Goal: Transaction & Acquisition: Book appointment/travel/reservation

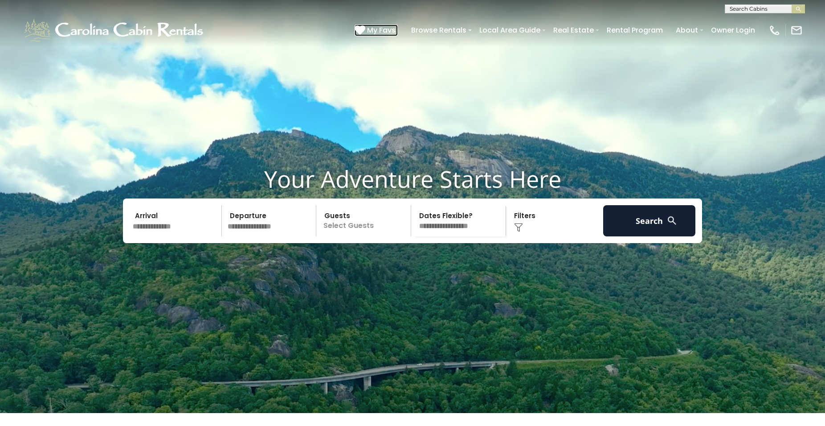
click at [379, 28] on span "My Favs" at bounding box center [381, 30] width 29 height 11
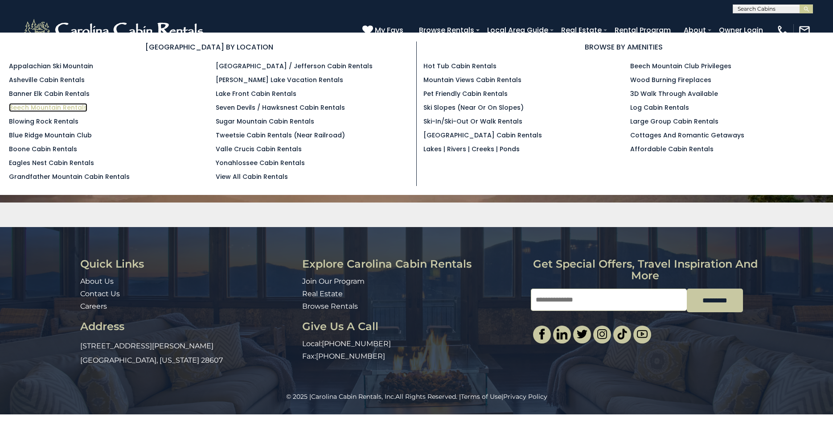
click at [44, 108] on link "Beech Mountain Rentals" at bounding box center [48, 107] width 78 height 9
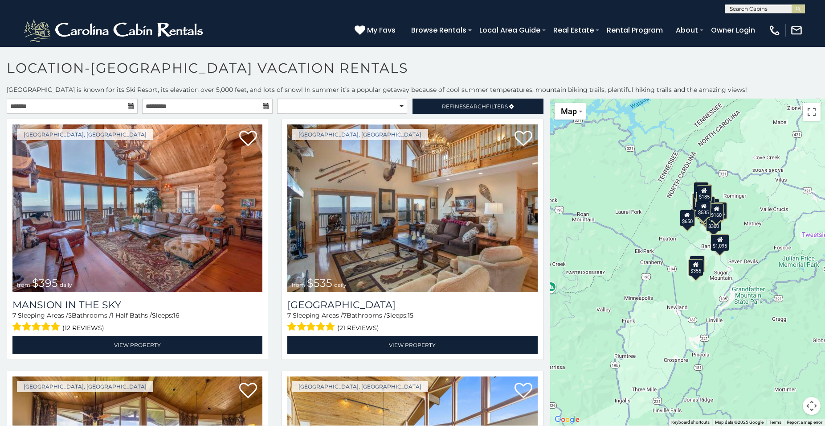
drag, startPoint x: 675, startPoint y: 248, endPoint x: 667, endPoint y: 221, distance: 28.3
click at [653, 221] on div "$395 $535 $425 $350 $325 $460 $310 $230 $395 $390 $570 $545 $430 $245 $300 $335…" at bounding box center [687, 261] width 275 height 327
click at [672, 217] on div "$395 $535 $425 $350 $325 $460 $310 $230 $395 $390 $570 $545 $430 $245 $300 $335…" at bounding box center [687, 261] width 275 height 327
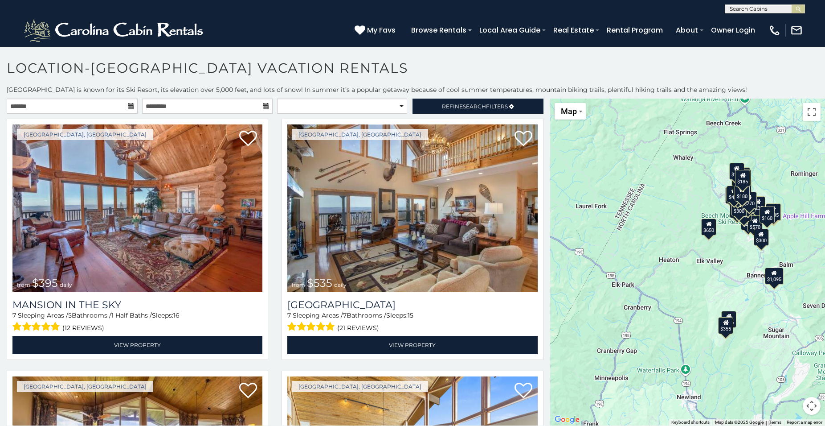
click at [682, 199] on div "$395 $535 $425 $350 $325 $460 $310 $230 $395 $390 $570 $545 $430 $245 $300 $335…" at bounding box center [687, 261] width 275 height 327
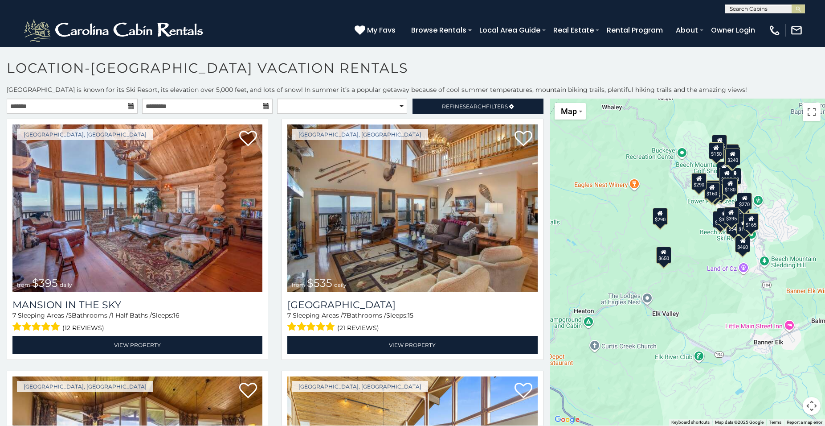
drag, startPoint x: 693, startPoint y: 236, endPoint x: 620, endPoint y: 228, distance: 74.0
click at [620, 228] on div "$395 $535 $425 $350 $325 $460 $310 $395 $390 $545 $245 $300 $335 $650 $265 $425…" at bounding box center [687, 261] width 275 height 327
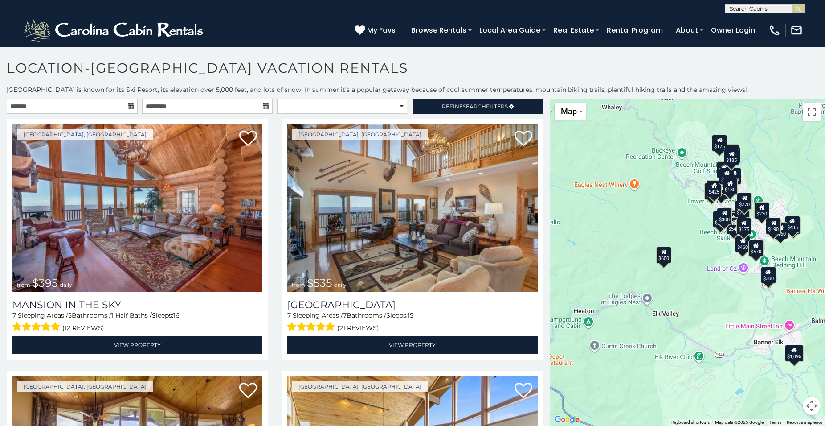
click at [632, 214] on div "$395 $535 $425 $350 $325 $460 $310 $230 $395 $390 $570 $545 $430 $245 $300 $335…" at bounding box center [687, 261] width 275 height 327
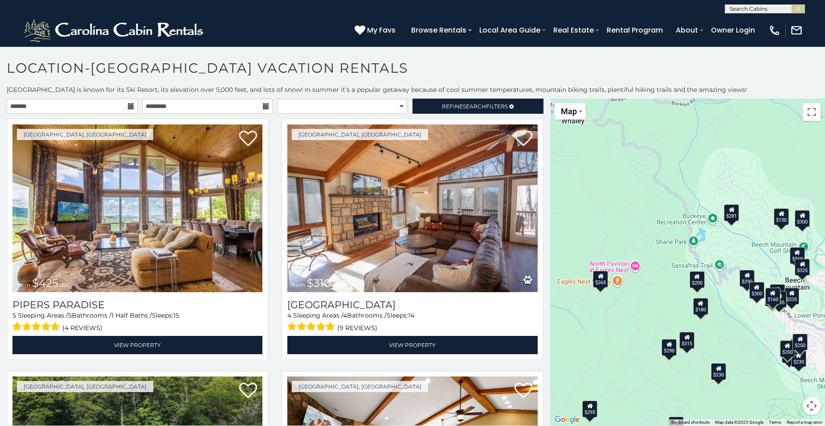
drag, startPoint x: 654, startPoint y: 213, endPoint x: 644, endPoint y: 321, distance: 108.3
click at [644, 321] on div "$425 $310 $395 $300 $335 $650 $425 $325 $235 $150 $290 $160 $290 $295 $285 $230…" at bounding box center [687, 261] width 275 height 327
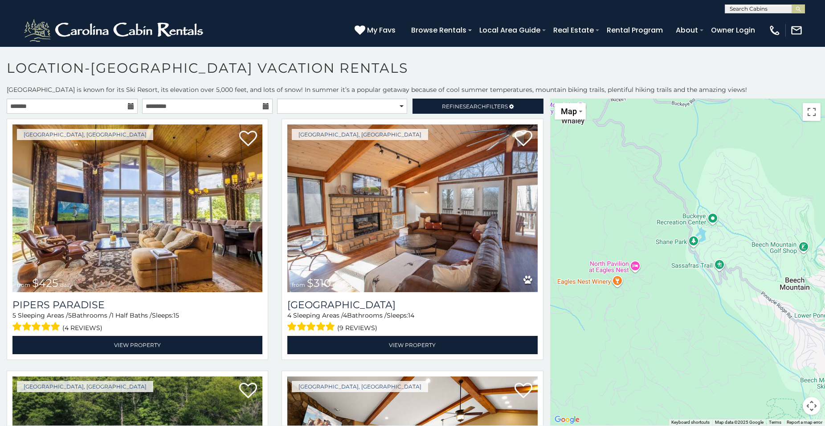
click at [659, 283] on div at bounding box center [687, 261] width 275 height 327
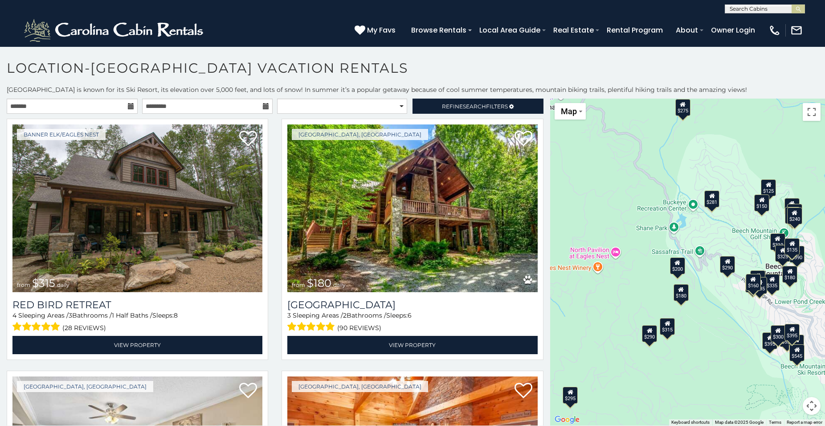
click at [661, 296] on div "$395 $535 $425 $350 $325 $310 $395 $390 $545 $300 $335 $265 $425 $325 $125 $180…" at bounding box center [687, 261] width 275 height 327
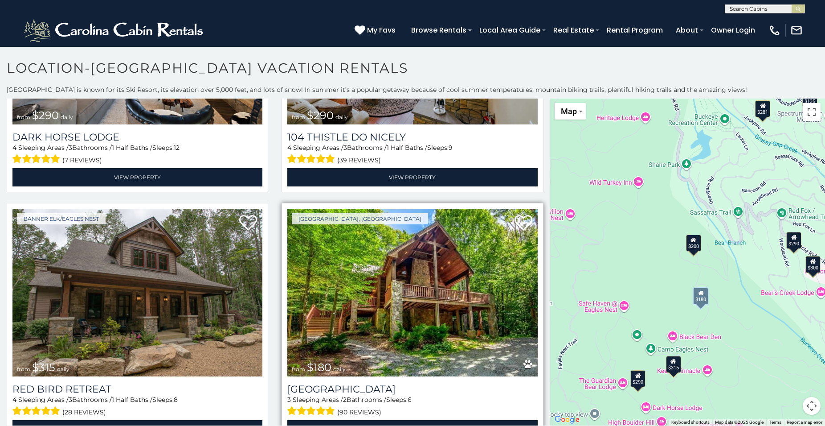
scroll to position [192, 0]
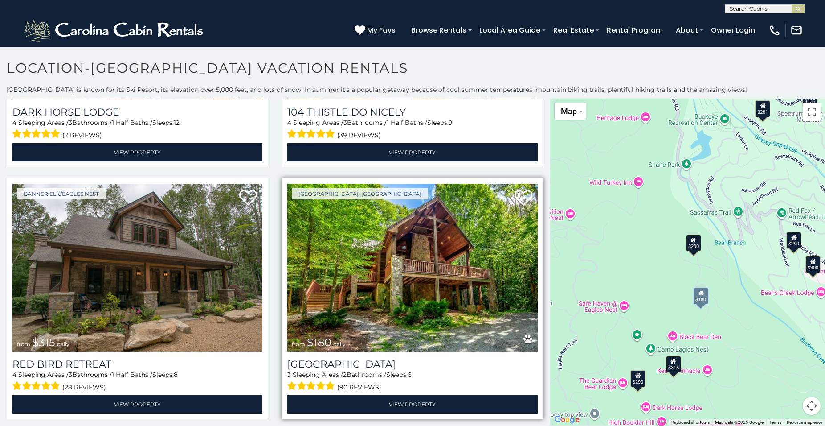
click at [405, 249] on img at bounding box center [412, 268] width 250 height 168
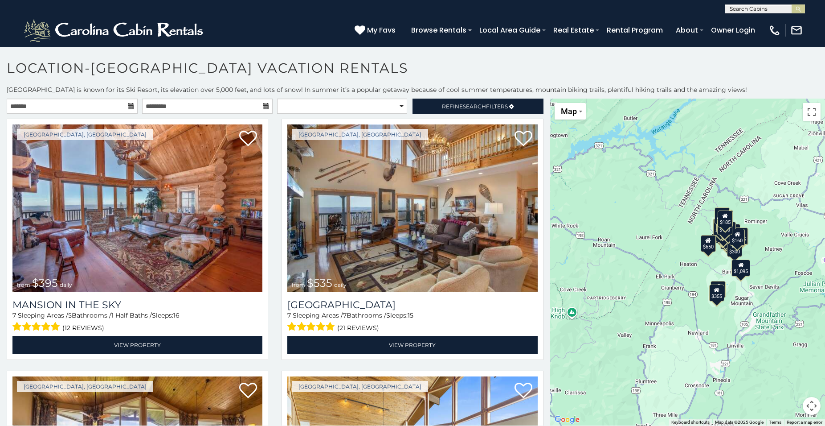
click at [696, 266] on div "$395 $535 $425 $350 $325 $460 $310 $230 $395 $390 $570 $545 $430 $245 $300 $335…" at bounding box center [687, 261] width 275 height 327
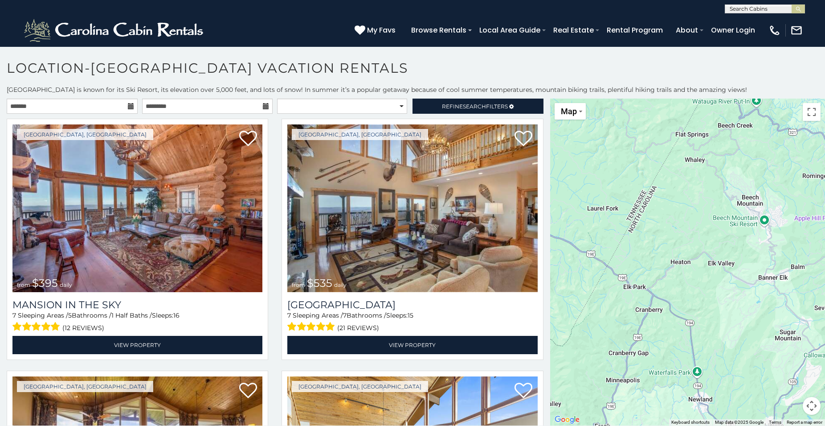
click at [686, 241] on div at bounding box center [687, 261] width 275 height 327
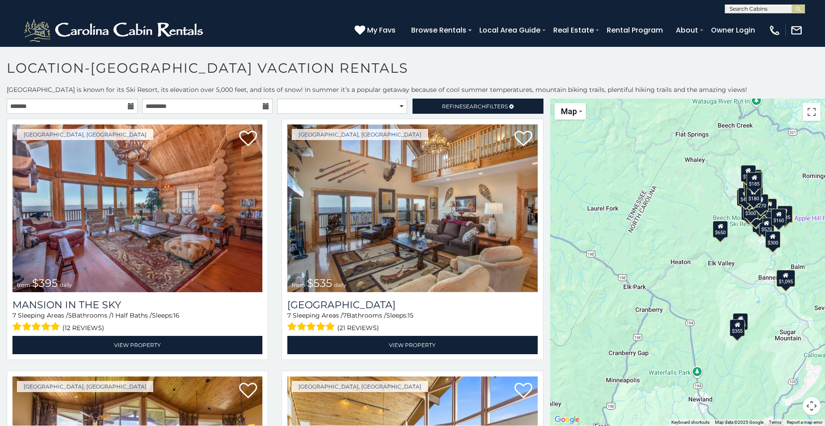
click at [686, 241] on div "$395 $535 $425 $350 $325 $460 $310 $230 $395 $390 $570 $545 $430 $245 $300 $335…" at bounding box center [687, 261] width 275 height 327
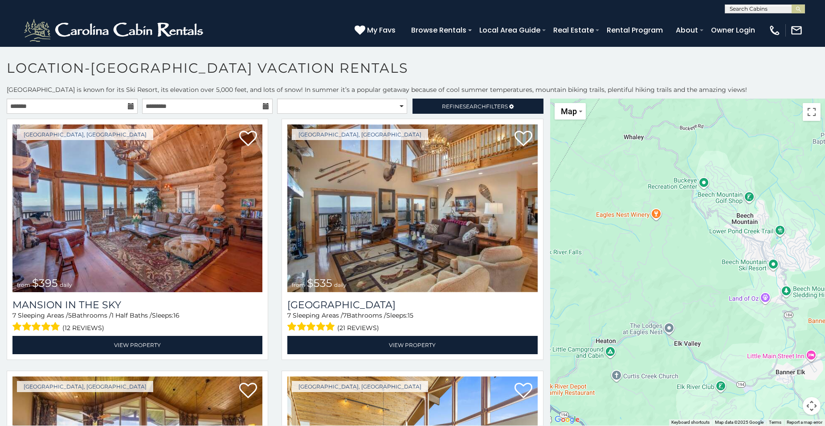
drag, startPoint x: 690, startPoint y: 224, endPoint x: 619, endPoint y: 285, distance: 93.8
click at [619, 285] on div at bounding box center [687, 261] width 275 height 327
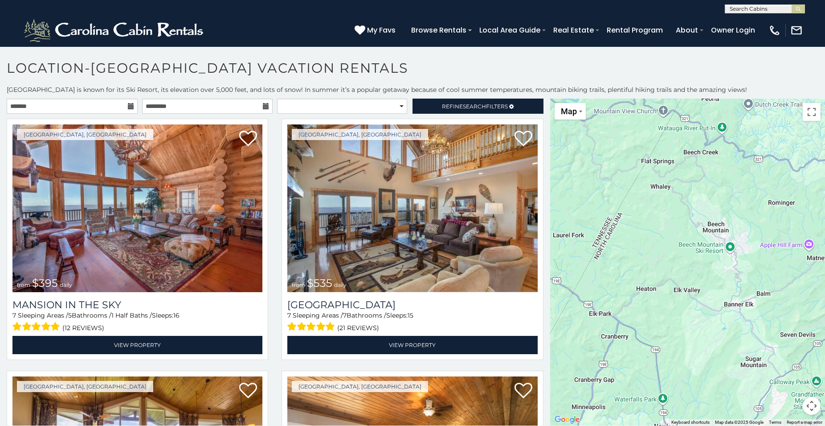
click at [659, 254] on div at bounding box center [687, 261] width 275 height 327
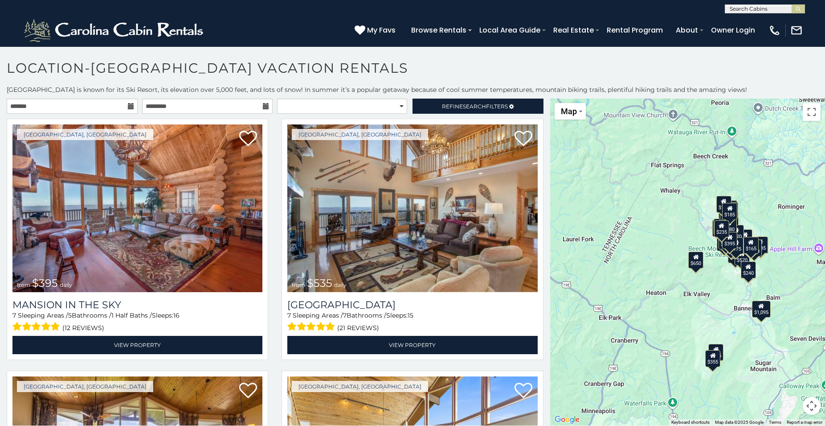
click at [668, 262] on div "$395 $535 $425 $350 $325 $460 $310 $230 $395 $390 $570 $545 $430 $245 $300 $335…" at bounding box center [687, 261] width 275 height 327
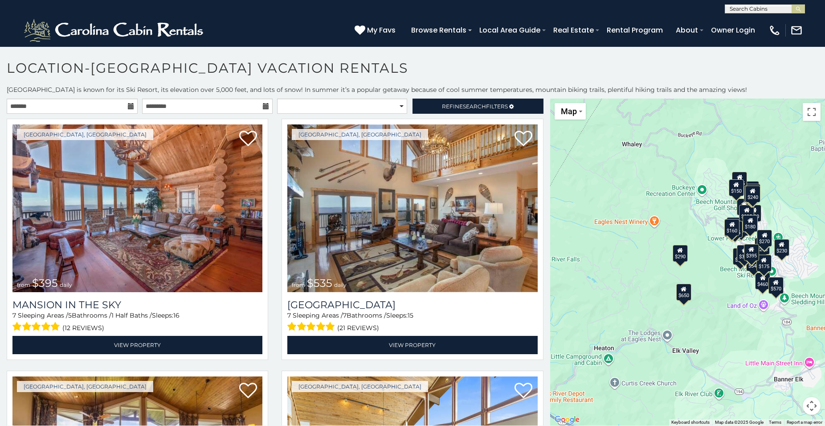
drag, startPoint x: 686, startPoint y: 252, endPoint x: 646, endPoint y: 278, distance: 48.0
click at [646, 278] on div "$395 $535 $425 $350 $325 $460 $310 $230 $395 $390 $570 $545 $245 $300 $335 $650…" at bounding box center [687, 261] width 275 height 327
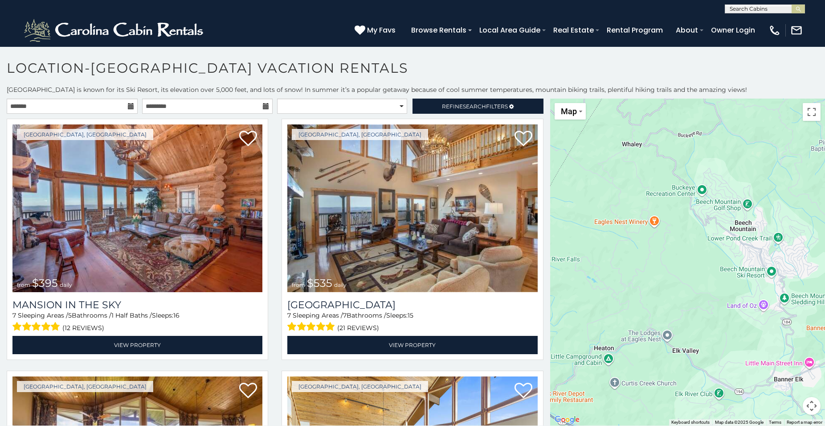
click at [640, 251] on div at bounding box center [687, 261] width 275 height 327
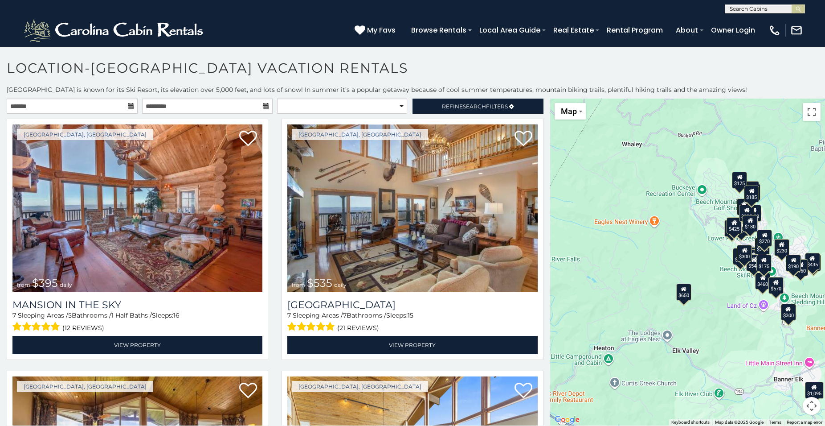
click at [640, 251] on div "$395 $535 $425 $350 $325 $460 $310 $230 $395 $390 $570 $545 $430 $245 $300 $335…" at bounding box center [687, 261] width 275 height 327
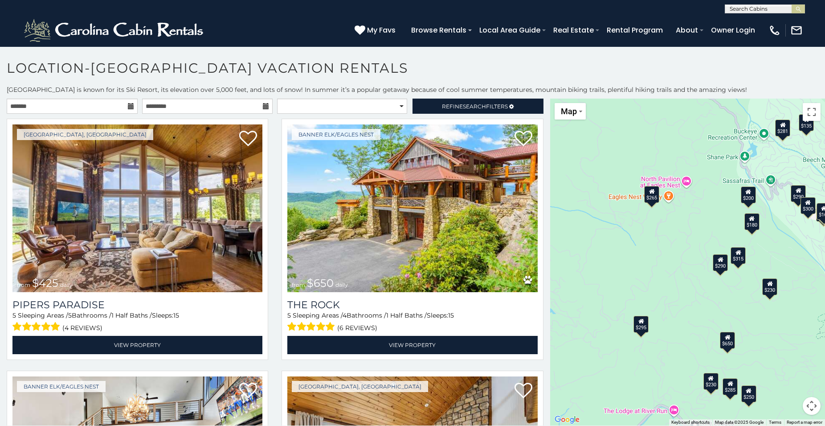
click at [725, 227] on div "$425 $650 $290 $160 $290 $295 $285 $230 $315 $180 $281 $135 $265 $300 $250 $200…" at bounding box center [687, 261] width 275 height 327
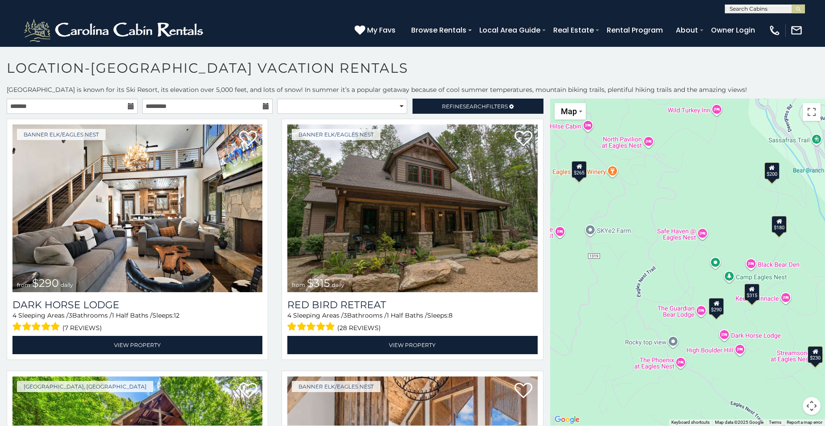
click at [738, 228] on div "$290 $315 $180 $265 $200 $230" at bounding box center [687, 261] width 275 height 327
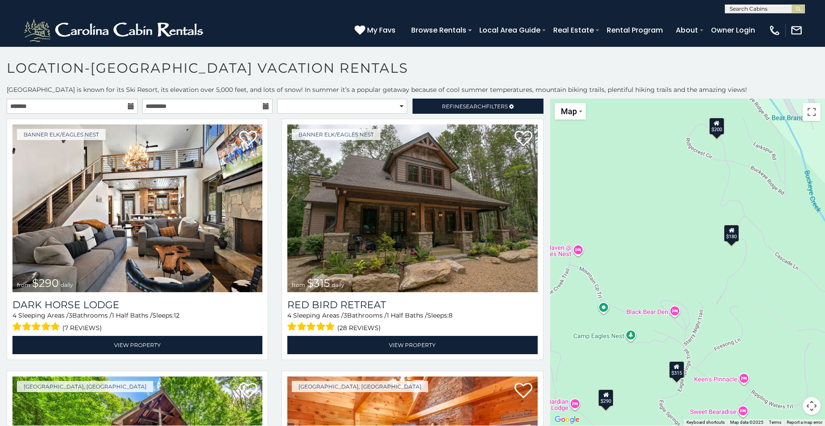
drag, startPoint x: 751, startPoint y: 233, endPoint x: 660, endPoint y: 239, distance: 90.6
click at [660, 239] on div "$290 $315 $180 $200" at bounding box center [687, 261] width 275 height 327
click at [755, 280] on div at bounding box center [687, 261] width 275 height 327
